Goal: Check status: Check status

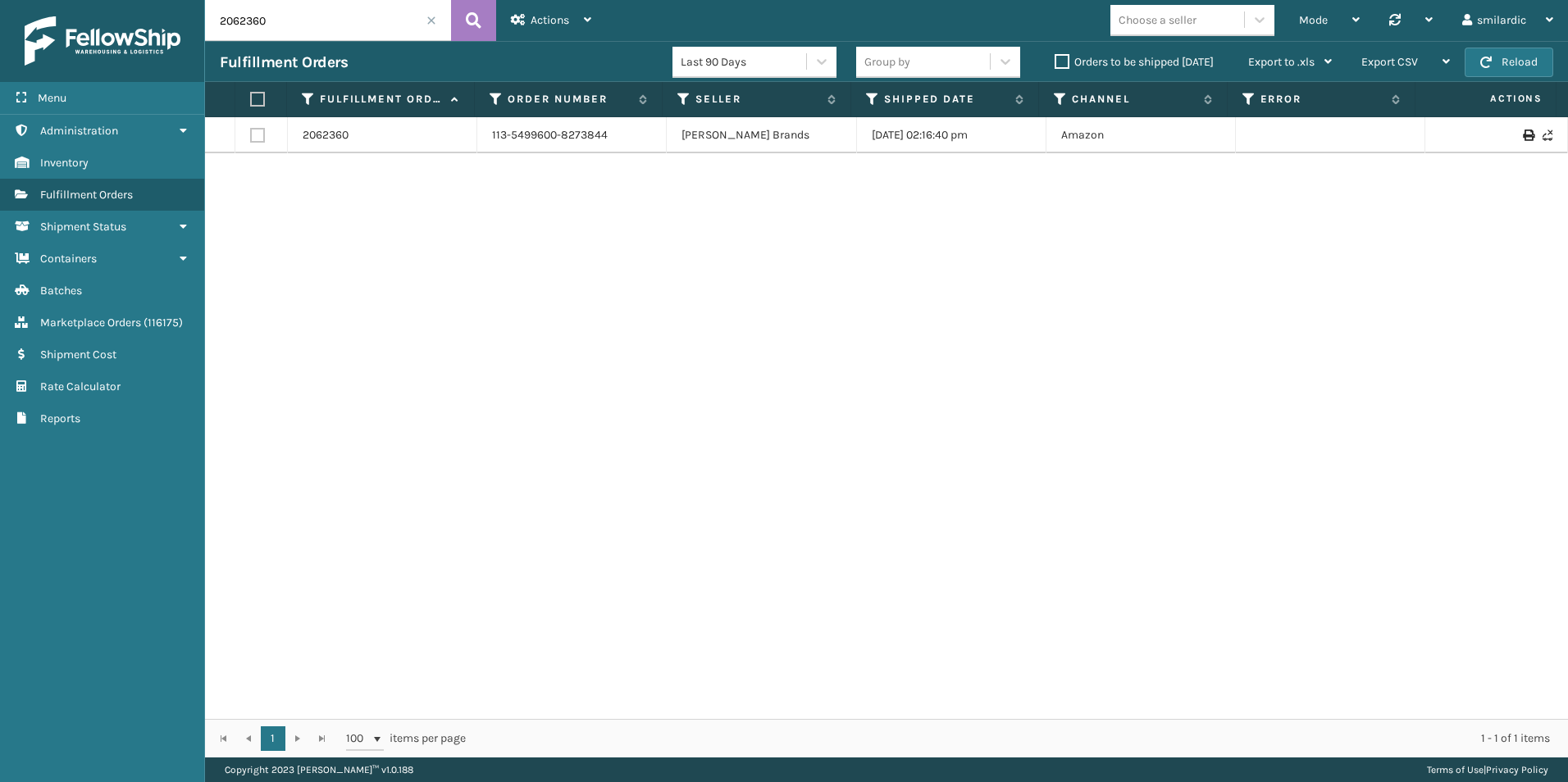
click at [293, 24] on input "2062360" at bounding box center [328, 20] width 246 height 41
paste input "7399"
click at [492, 25] on button at bounding box center [473, 20] width 46 height 41
type input "2067399"
click at [326, 130] on link "2067399" at bounding box center [325, 136] width 46 height 17
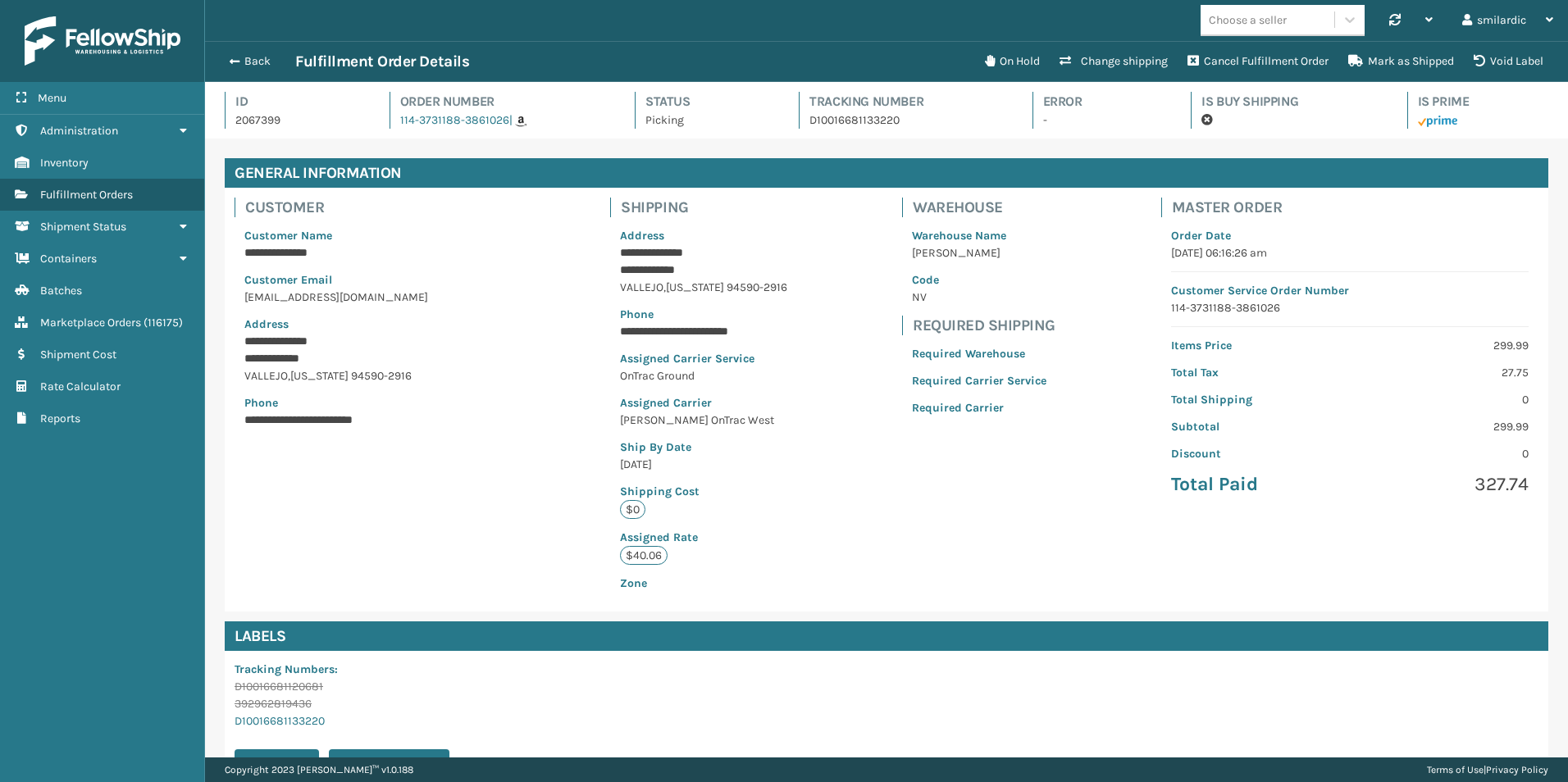
scroll to position [221, 0]
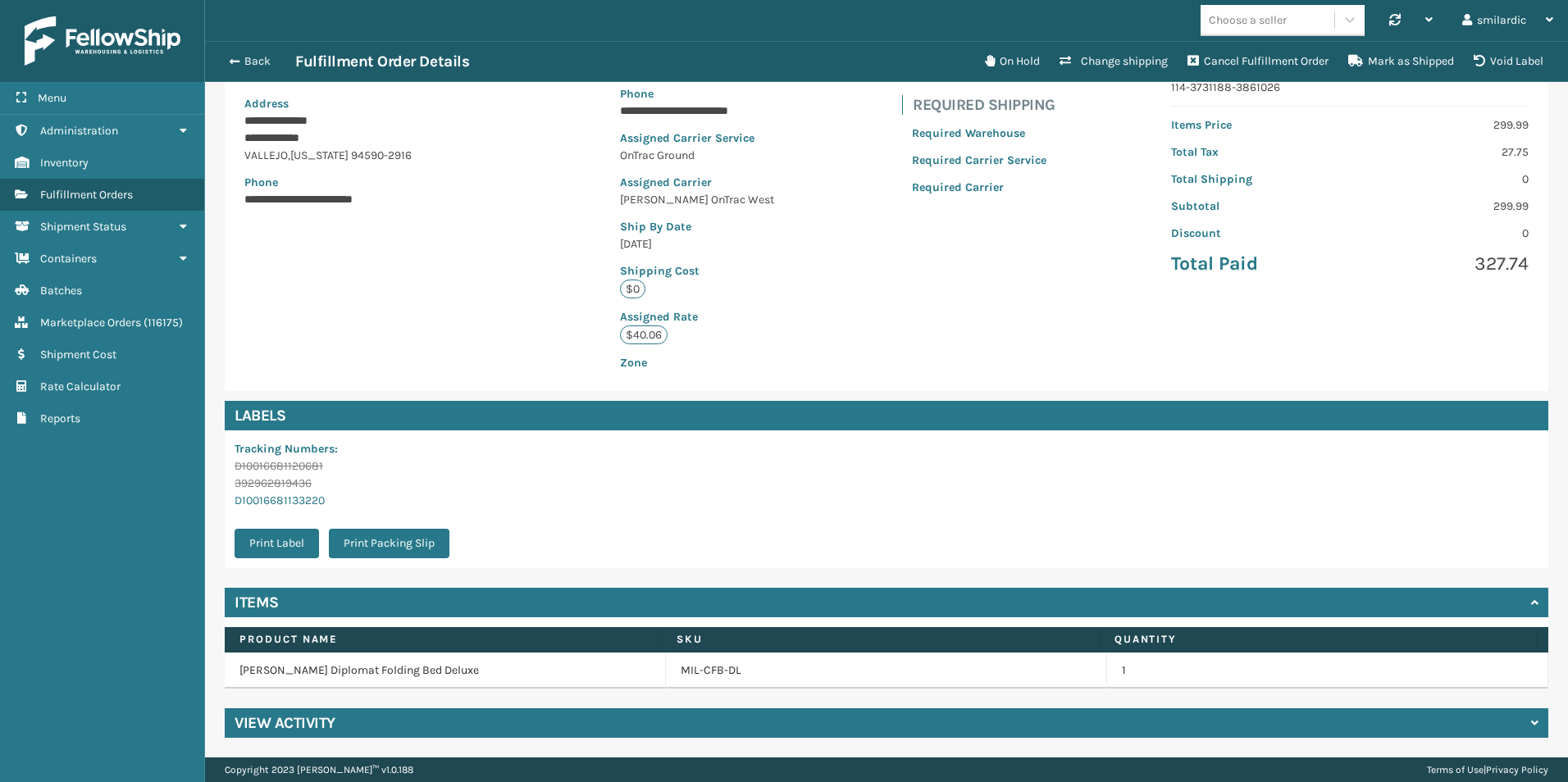
click at [555, 721] on div "View Activity" at bounding box center [887, 723] width 1324 height 30
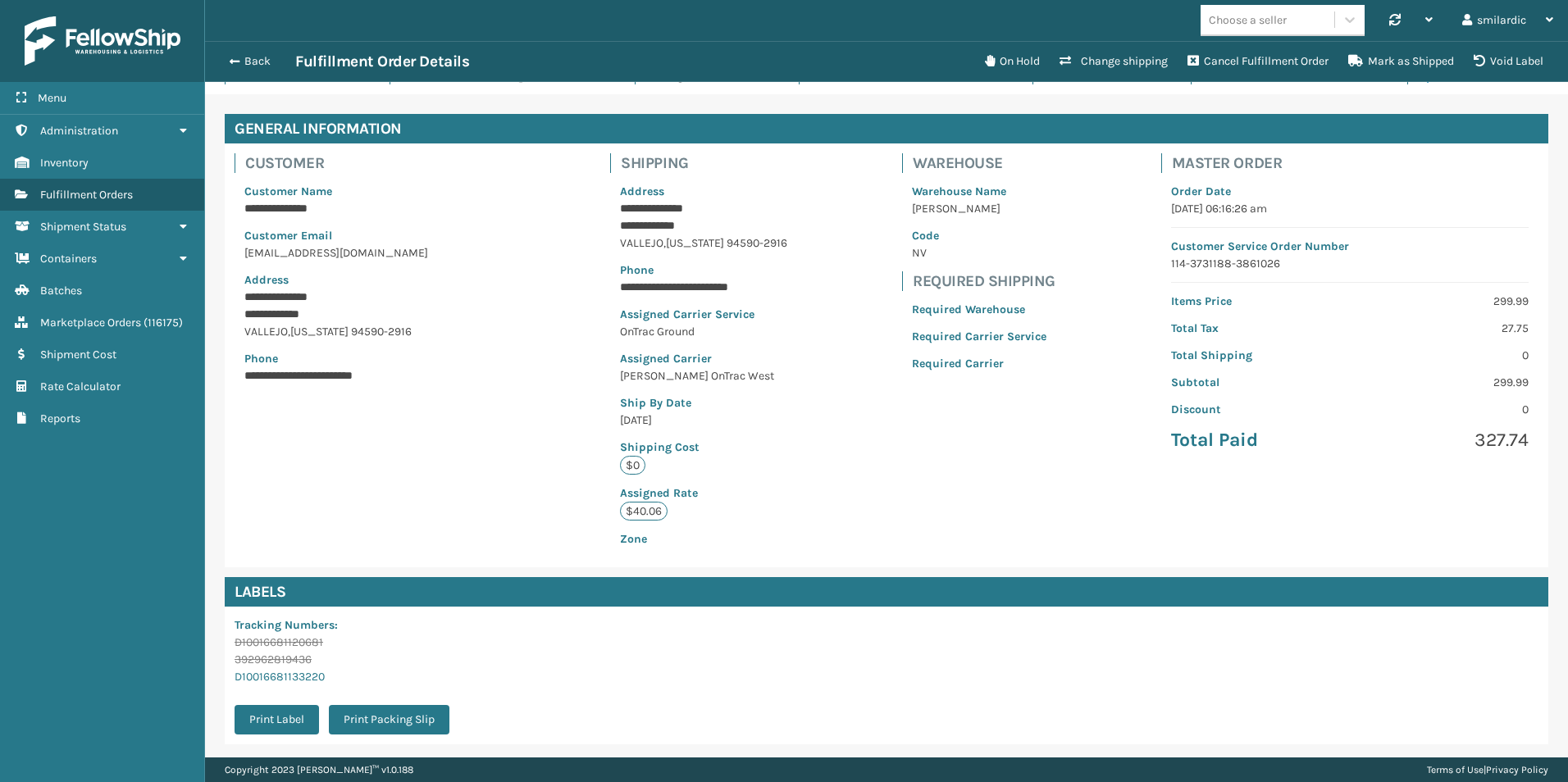
scroll to position [126, 0]
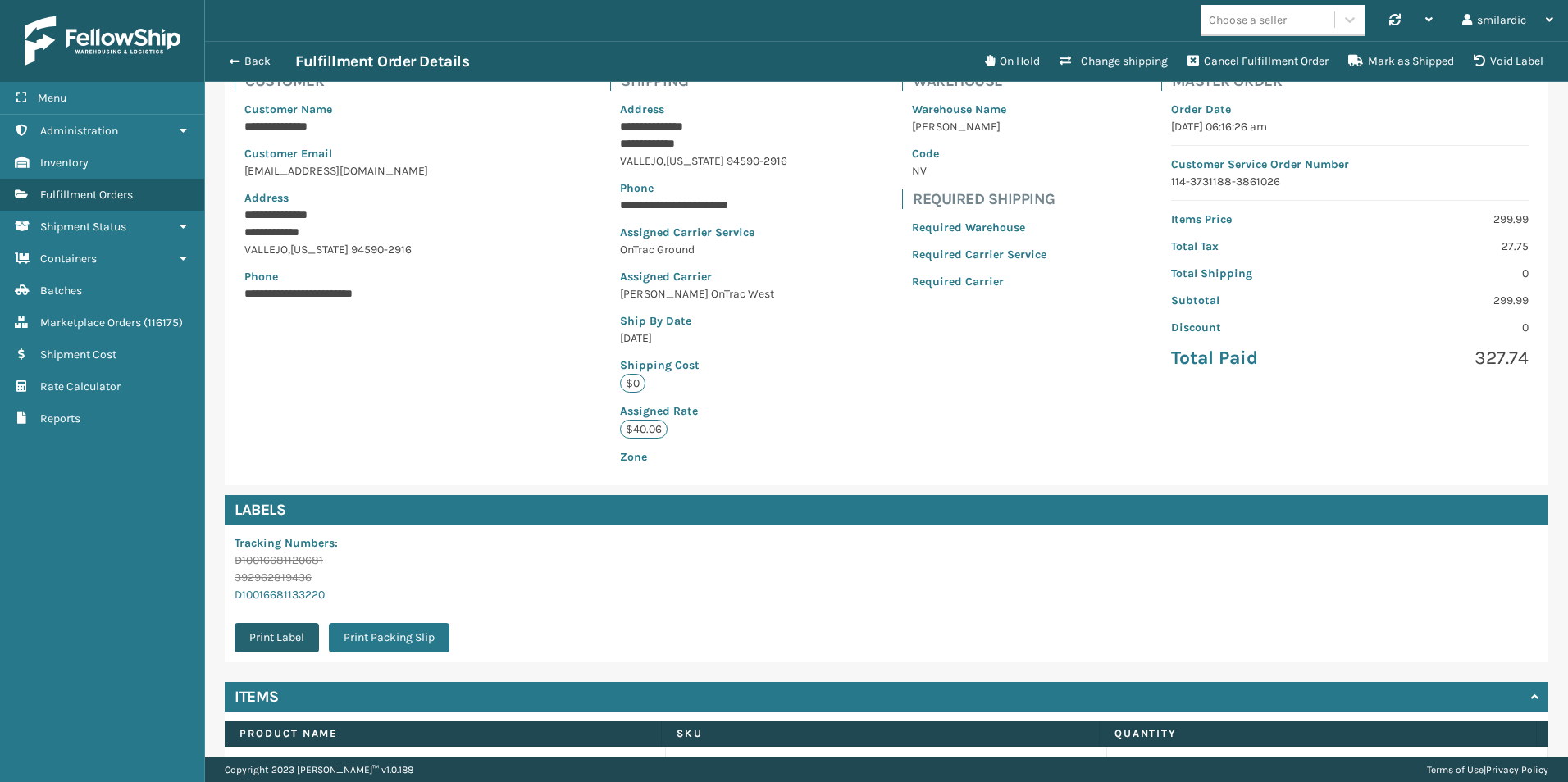
click at [297, 642] on button "Print Label" at bounding box center [276, 638] width 85 height 30
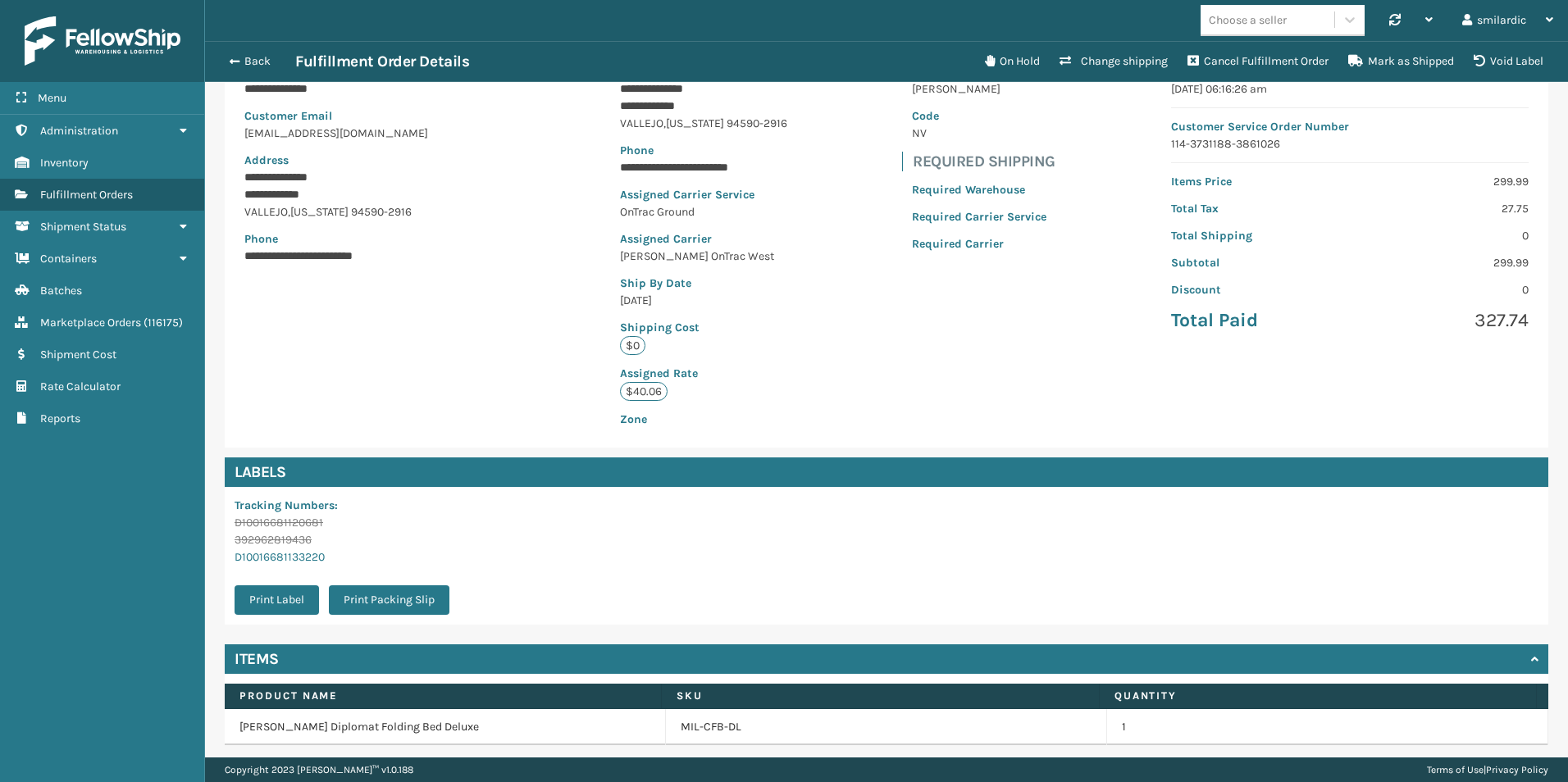
scroll to position [221, 0]
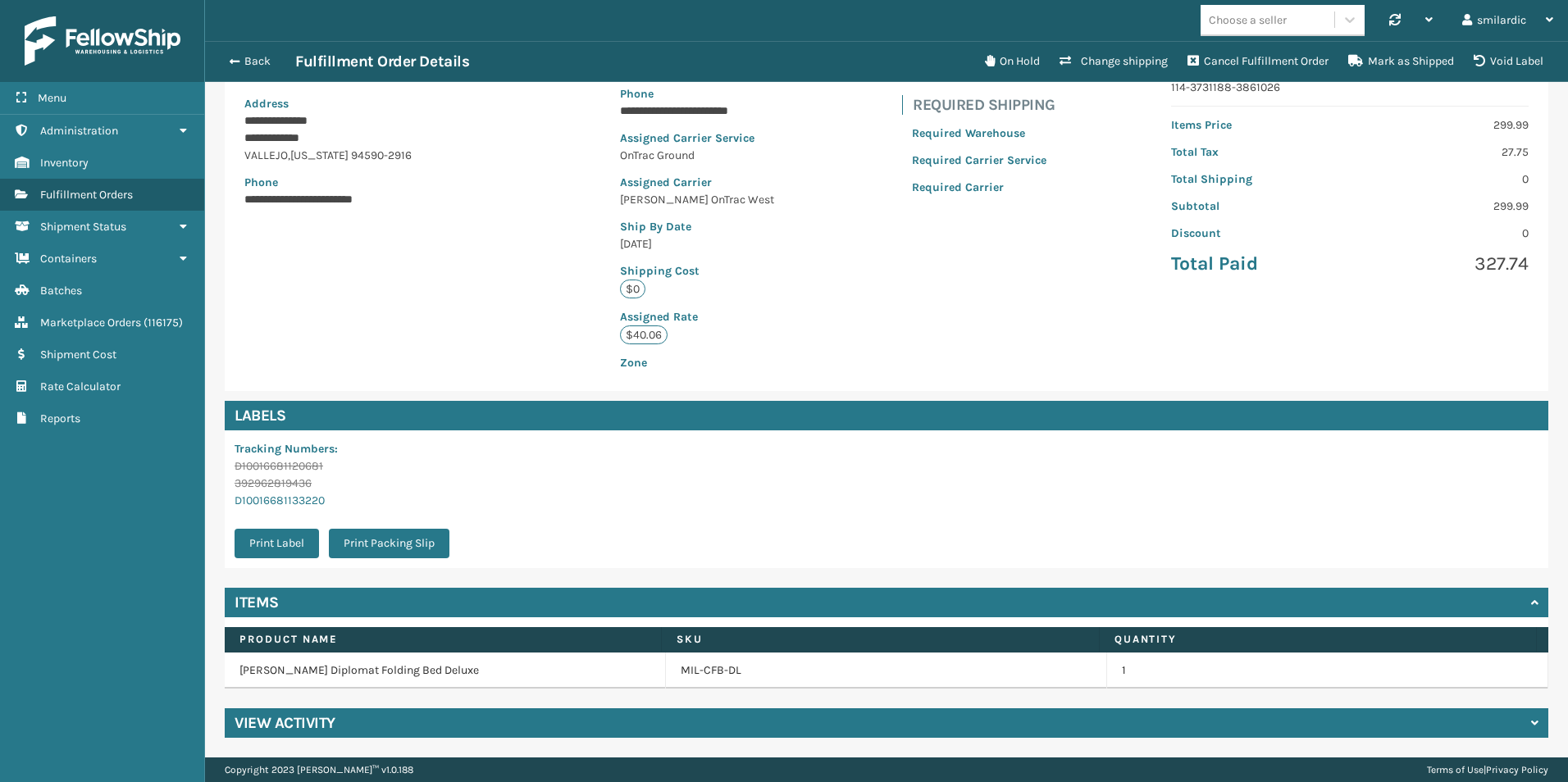
click at [476, 729] on div "View Activity" at bounding box center [887, 723] width 1324 height 30
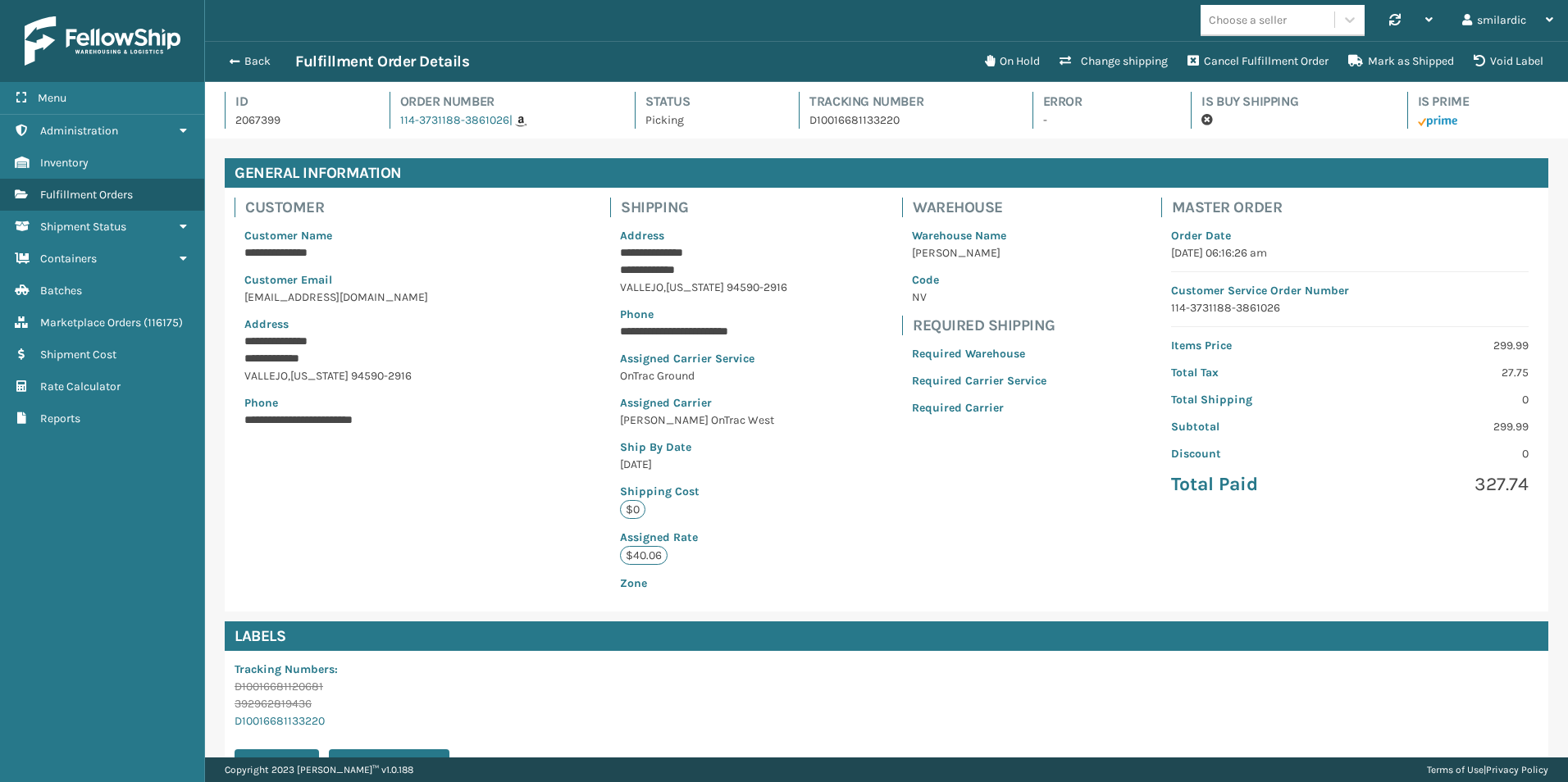
click at [262, 119] on p "2067399" at bounding box center [298, 120] width 125 height 18
copy p "2067399"
drag, startPoint x: 392, startPoint y: 125, endPoint x: 502, endPoint y: 126, distance: 110.0
click at [502, 126] on div "Order Number 114-3731188-3861026 |" at bounding box center [498, 111] width 217 height 37
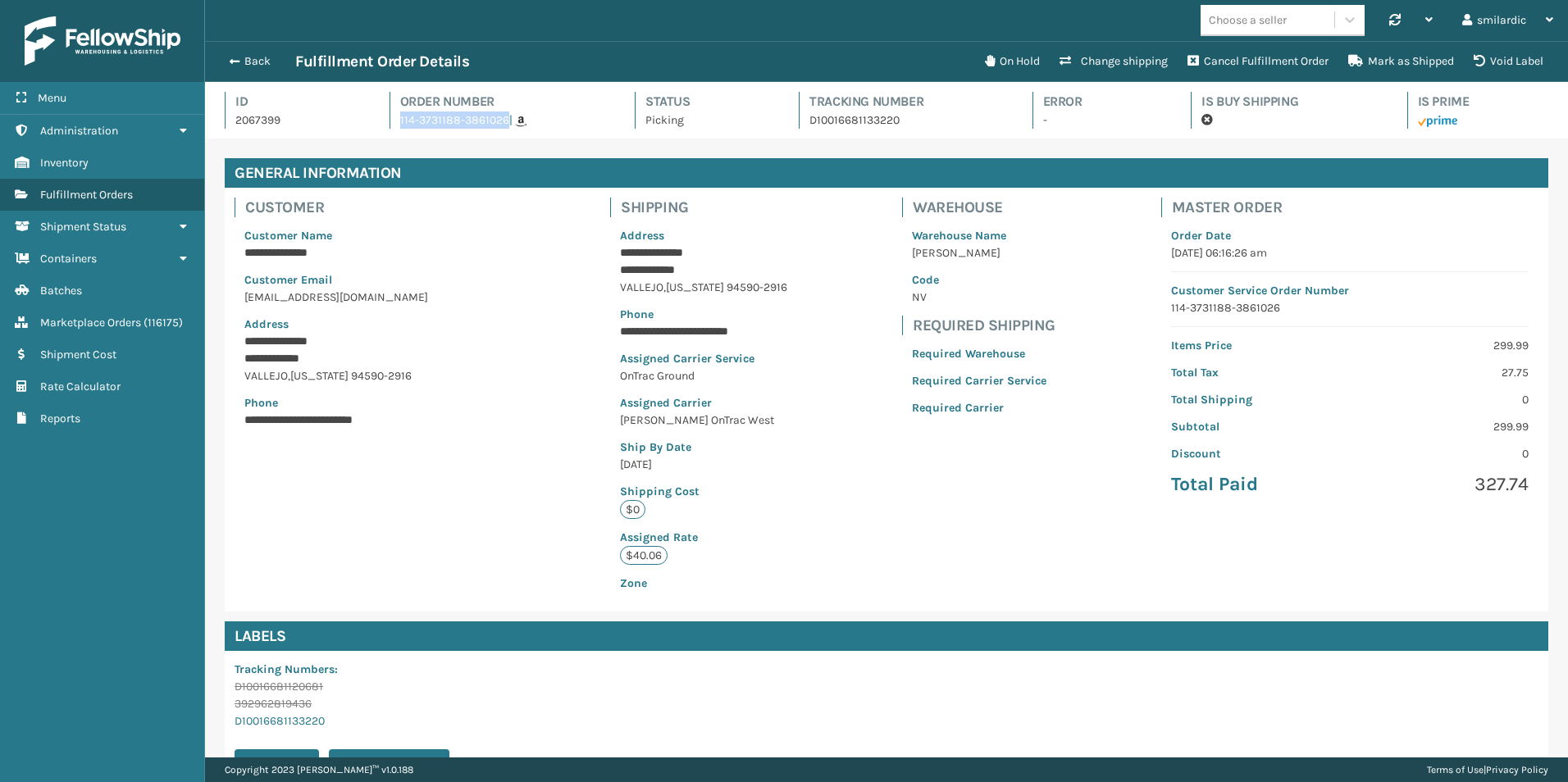
copy link "114-3731188-3861026"
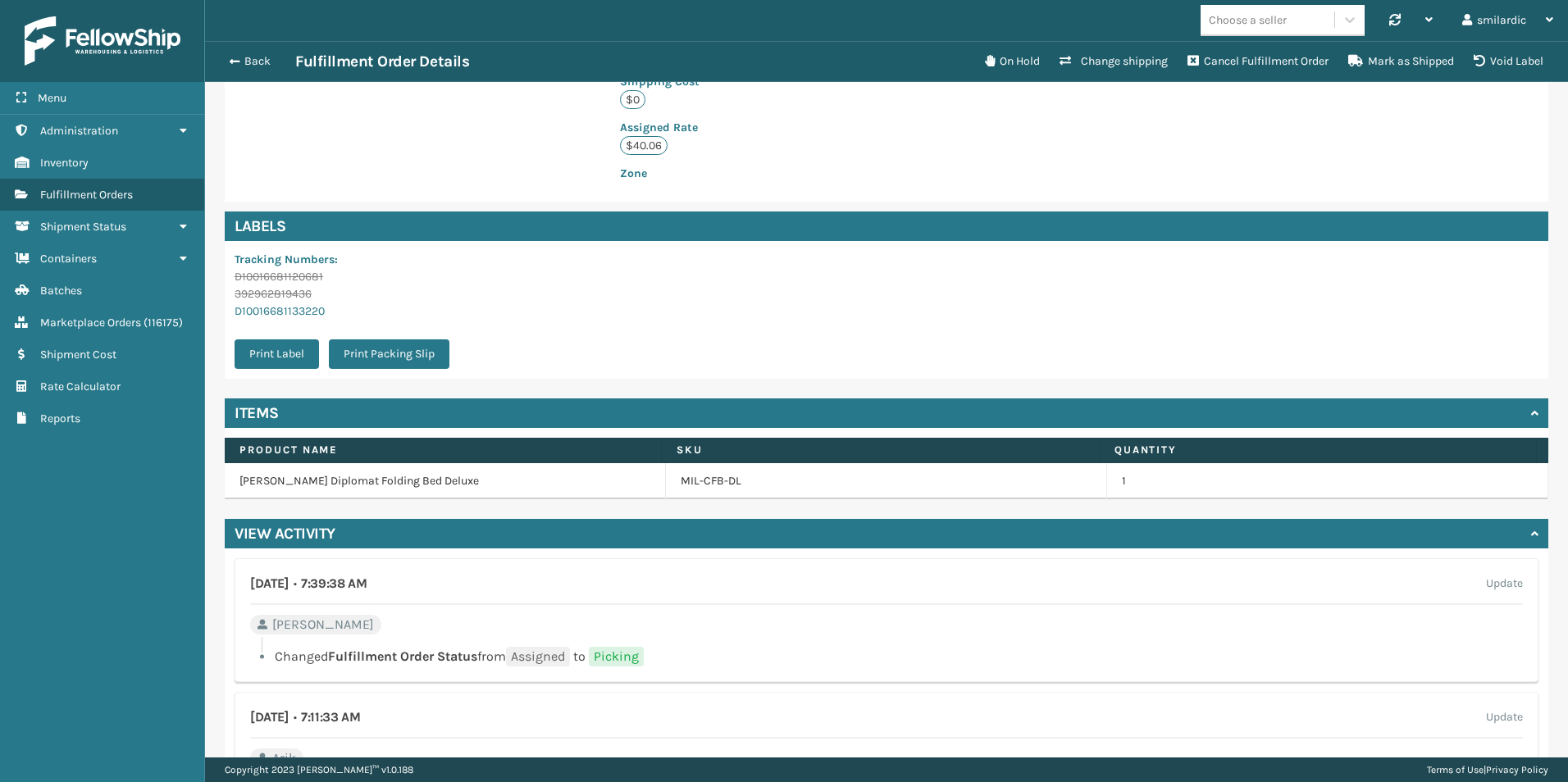
scroll to position [82, 0]
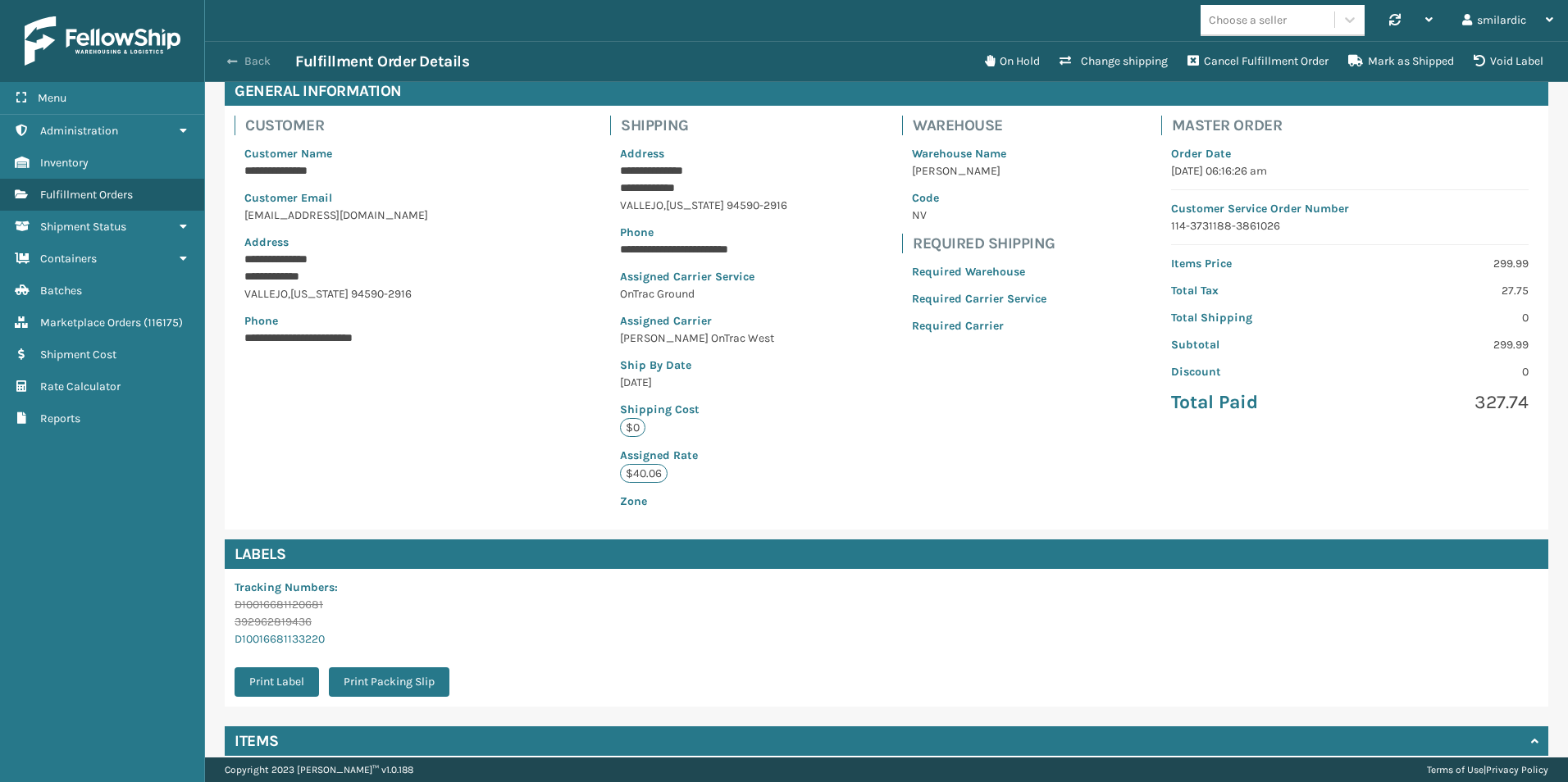
click at [226, 67] on button "Back" at bounding box center [257, 61] width 75 height 15
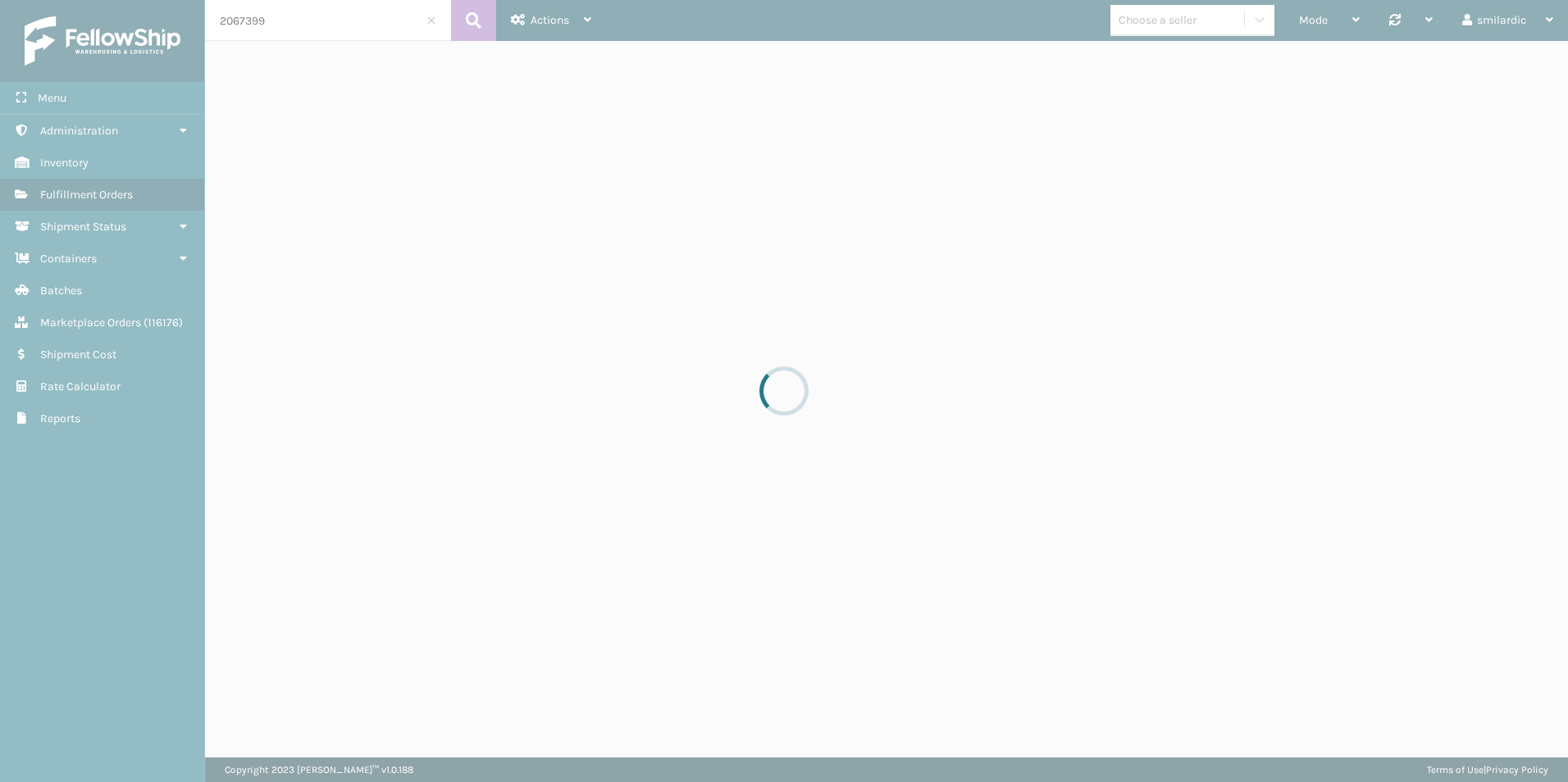
click at [263, 20] on div at bounding box center [784, 391] width 1568 height 782
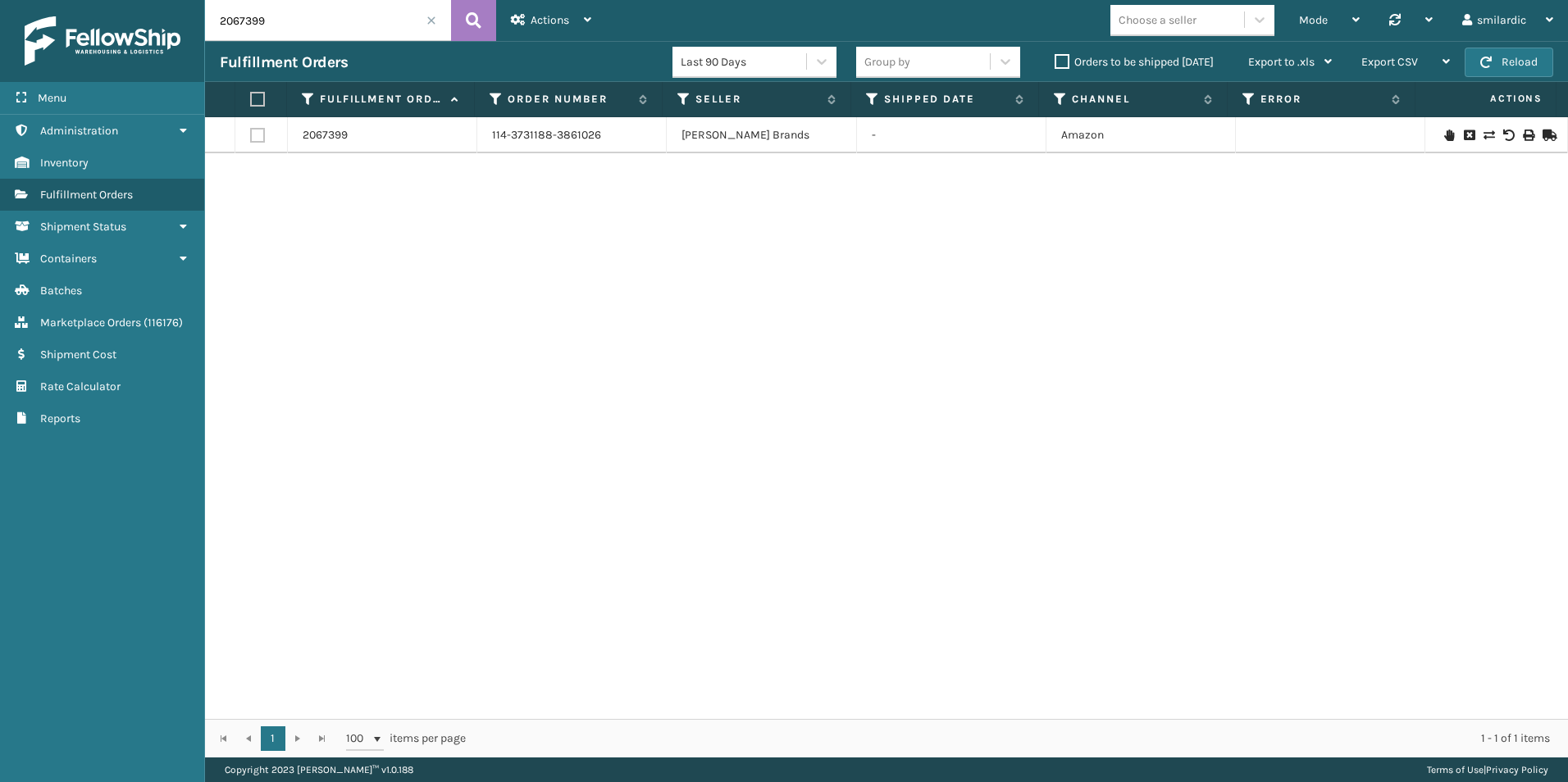
click at [264, 20] on input "2067399" at bounding box center [328, 20] width 246 height 41
click at [291, 21] on input "2067399" at bounding box center [328, 20] width 246 height 41
paste input "6726"
click at [472, 21] on icon at bounding box center [473, 20] width 16 height 24
type input "2066726"
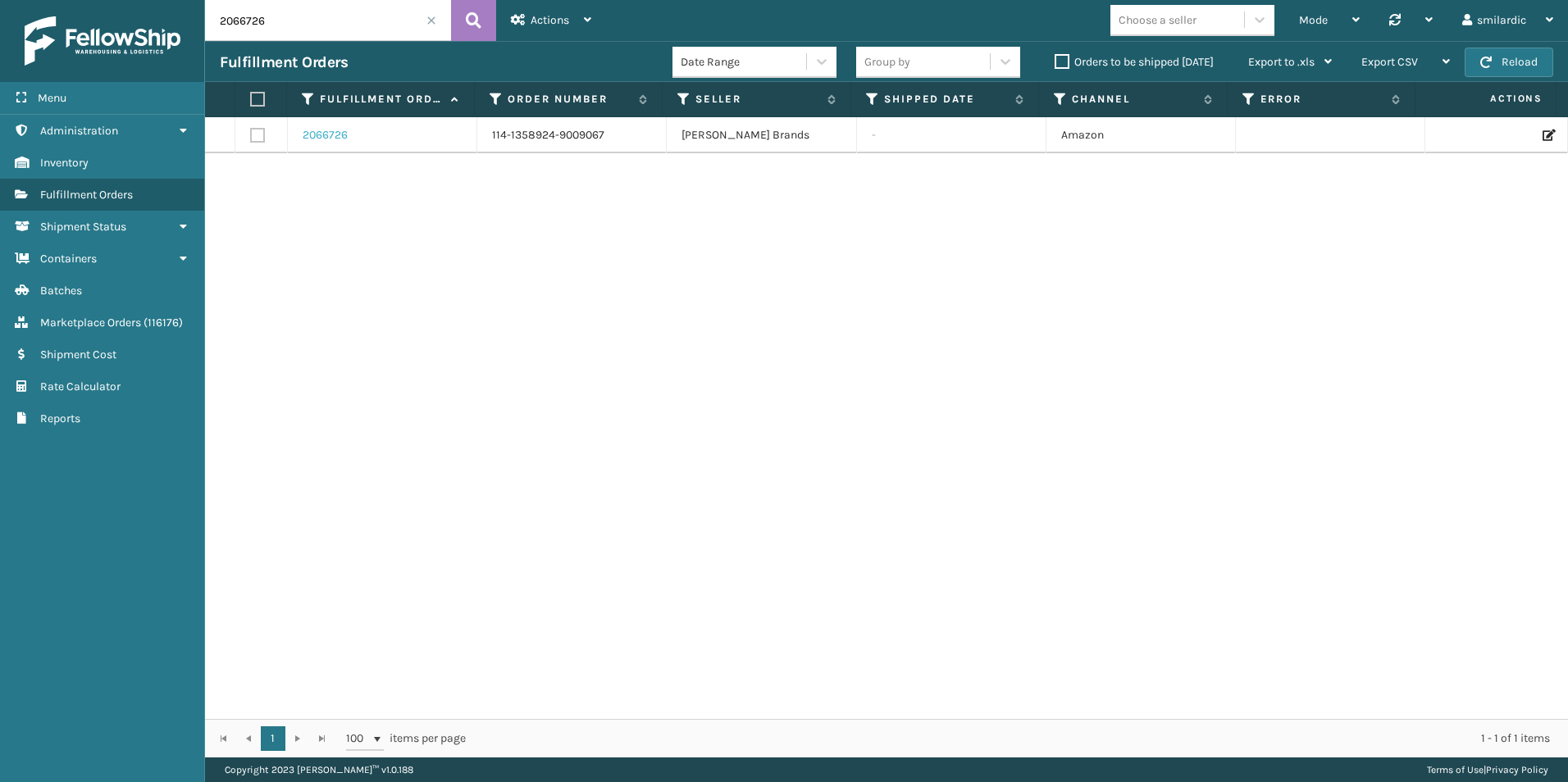
click at [318, 131] on link "2066726" at bounding box center [325, 136] width 46 height 17
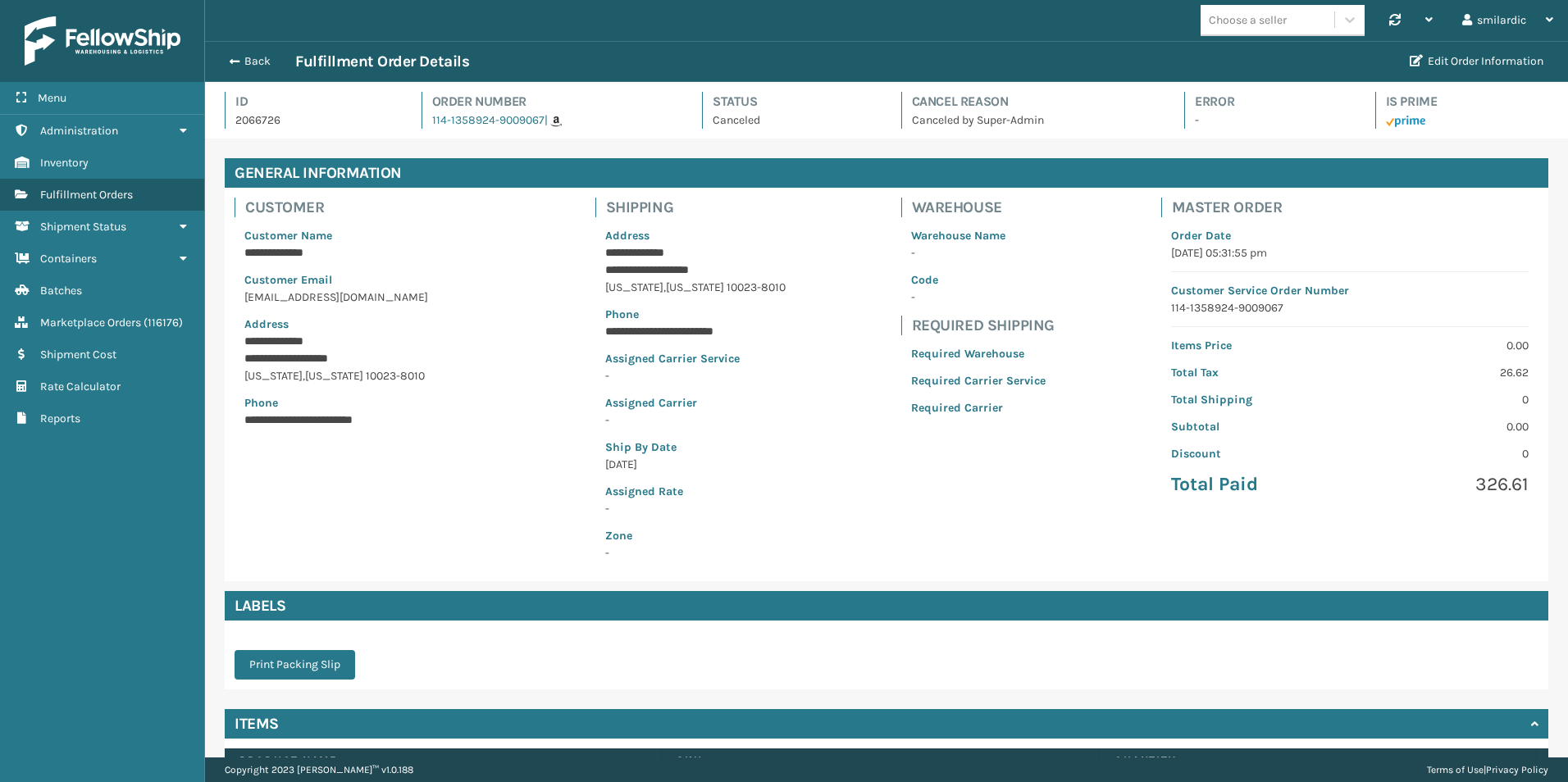
scroll to position [122, 0]
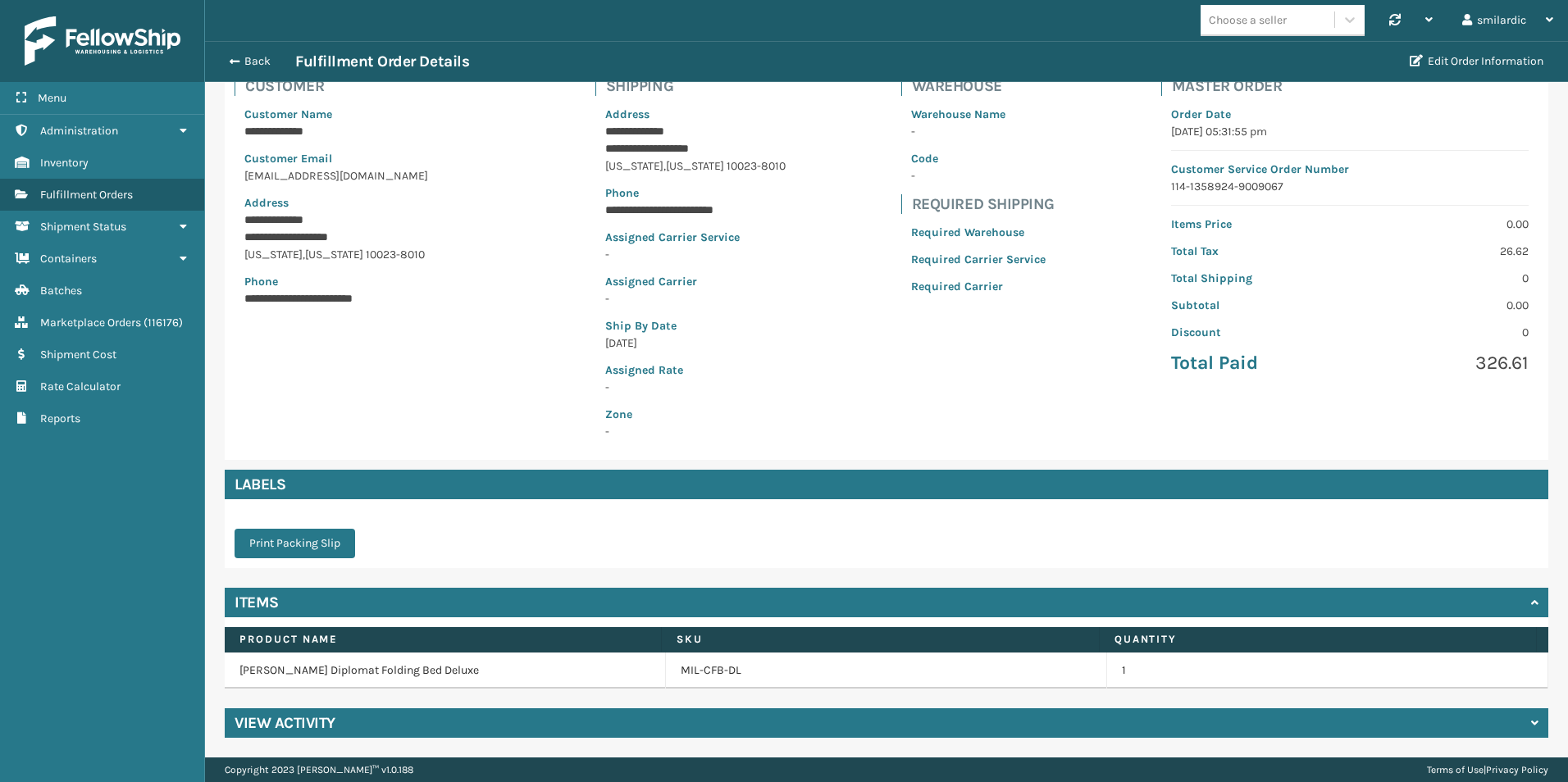
click at [450, 719] on div "View Activity" at bounding box center [887, 723] width 1324 height 30
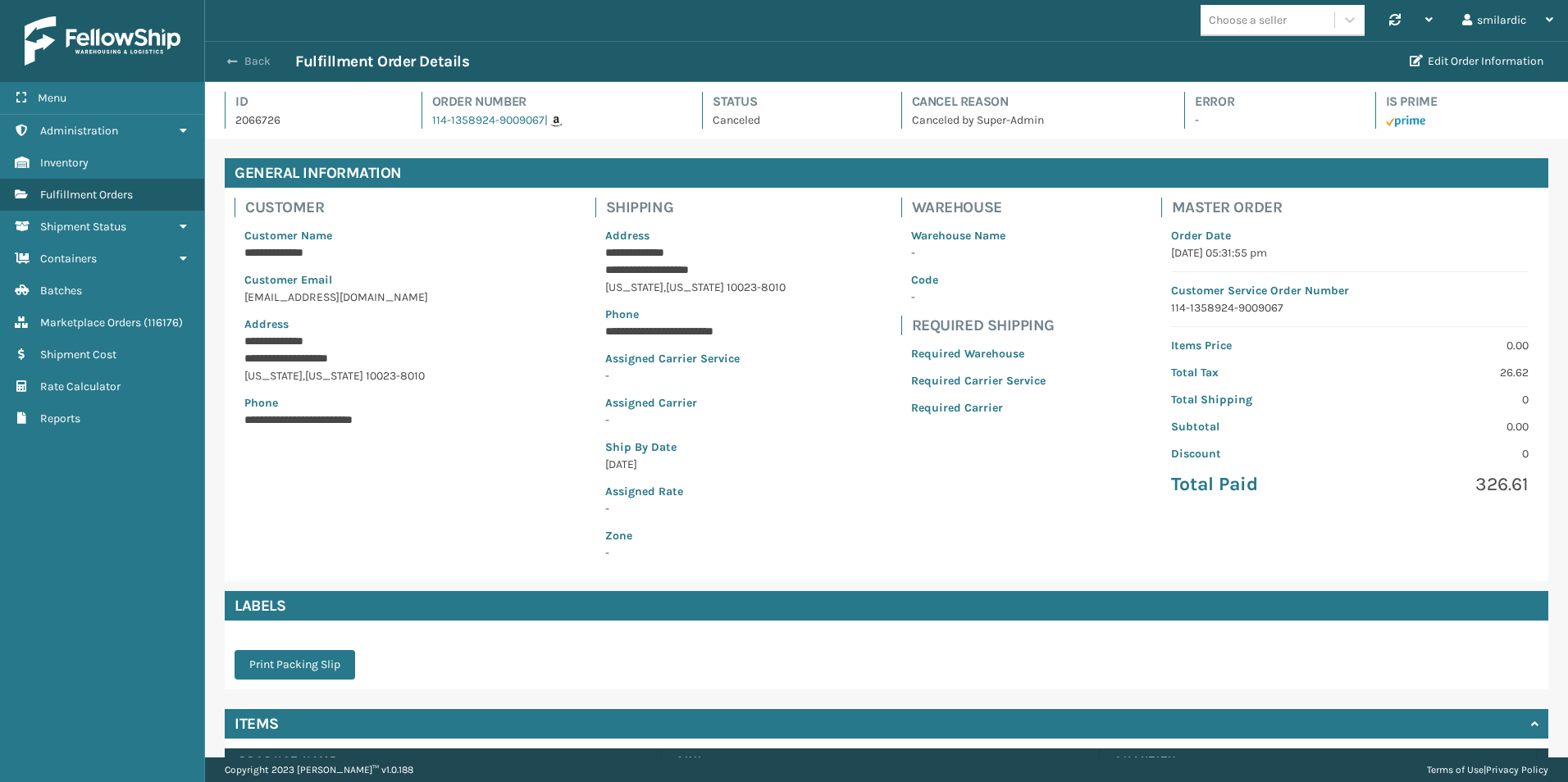
click at [248, 68] on button "Back" at bounding box center [257, 61] width 75 height 15
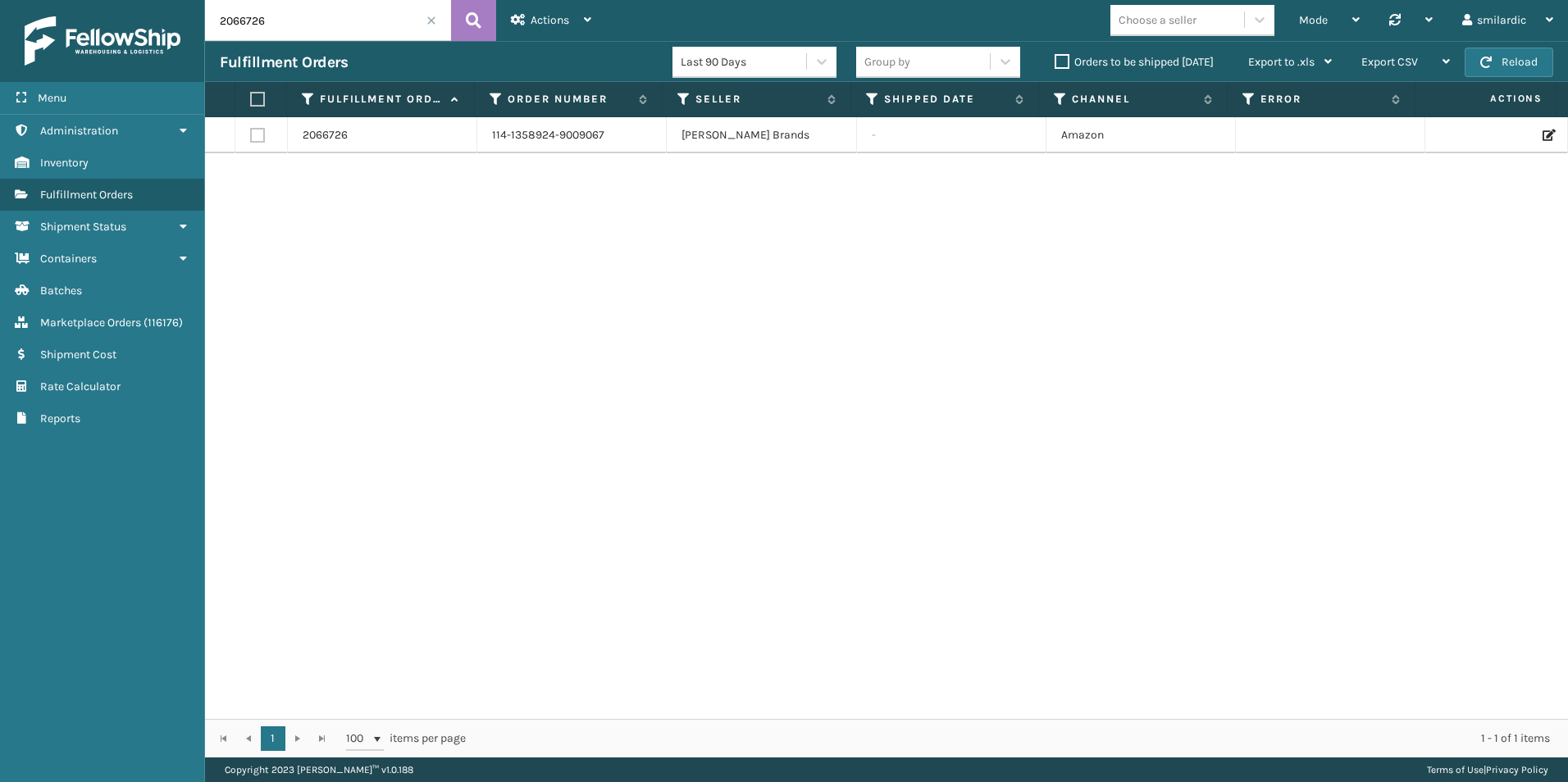
click at [394, 29] on input "2066726" at bounding box center [328, 20] width 246 height 41
paste input "7399"
click at [472, 22] on icon at bounding box center [473, 20] width 16 height 24
type input "2067399"
drag, startPoint x: 584, startPoint y: 139, endPoint x: 484, endPoint y: 141, distance: 100.0
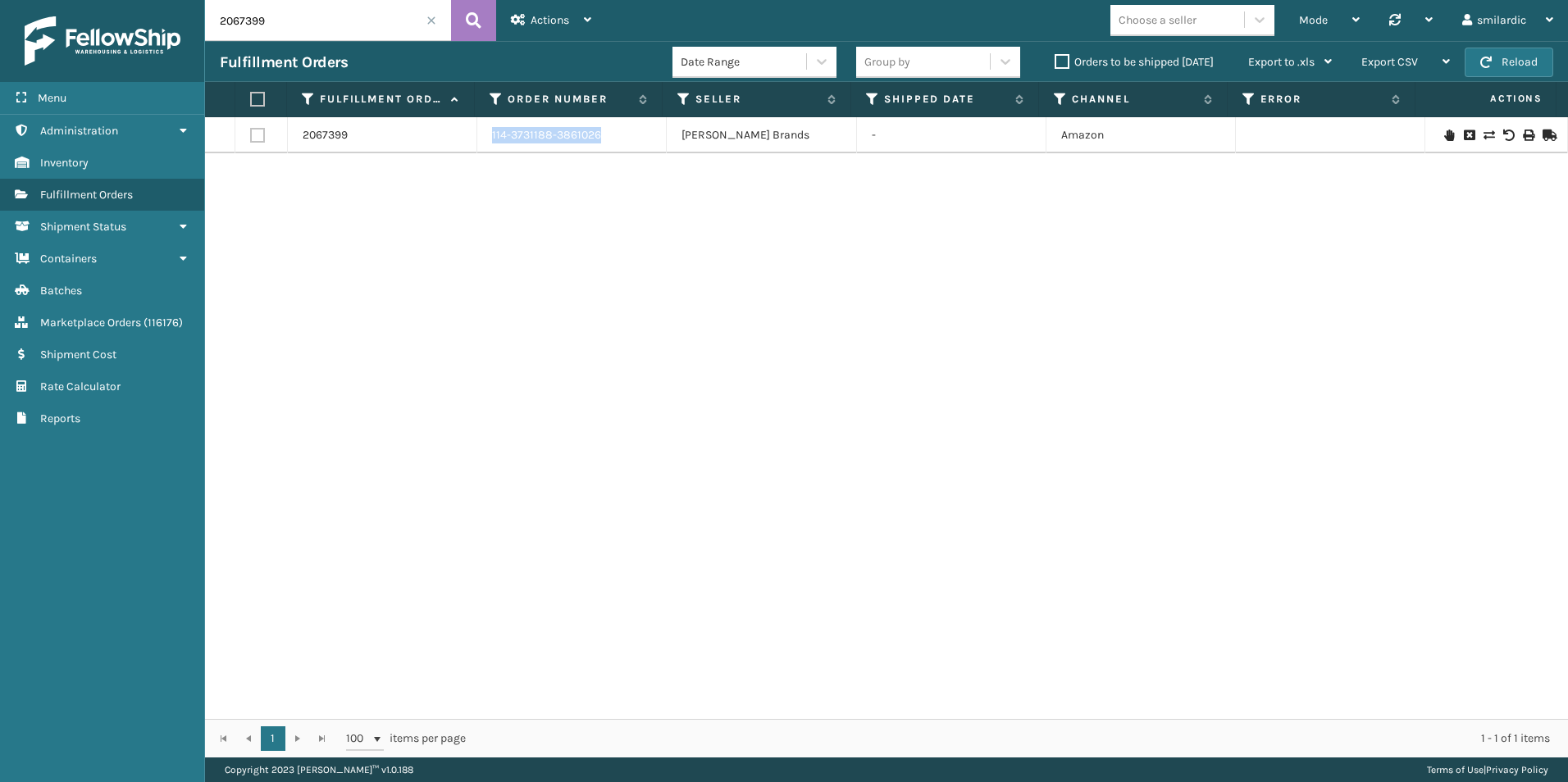
click at [484, 141] on td "114-3731188-3861026" at bounding box center [572, 135] width 190 height 36
copy link "114-3731188-3861026"
